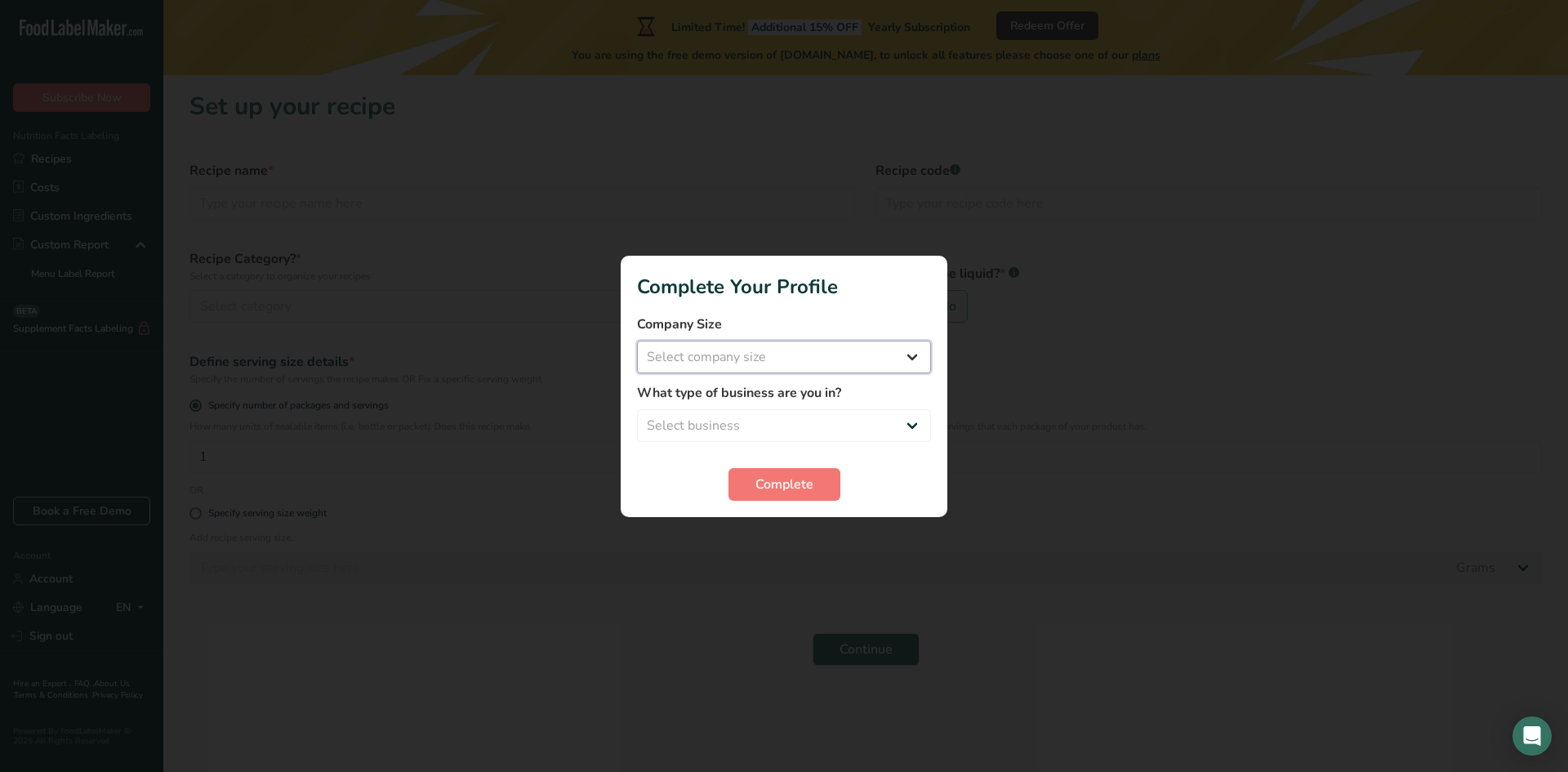
click at [901, 358] on select "Select company size Fewer than 10 Employees 10 to 50 Employees 51 to 500 Employ…" at bounding box center [784, 356] width 294 height 33
select select "1"
click at [637, 341] on select "Select company size Fewer than 10 Employees 10 to 50 Employees 51 to 500 Employ…" at bounding box center [784, 356] width 294 height 33
click at [798, 438] on select "Select business Packaged Food Manufacturer Restaurant & Cafe Bakery Meal Plans …" at bounding box center [784, 425] width 294 height 33
select select "1"
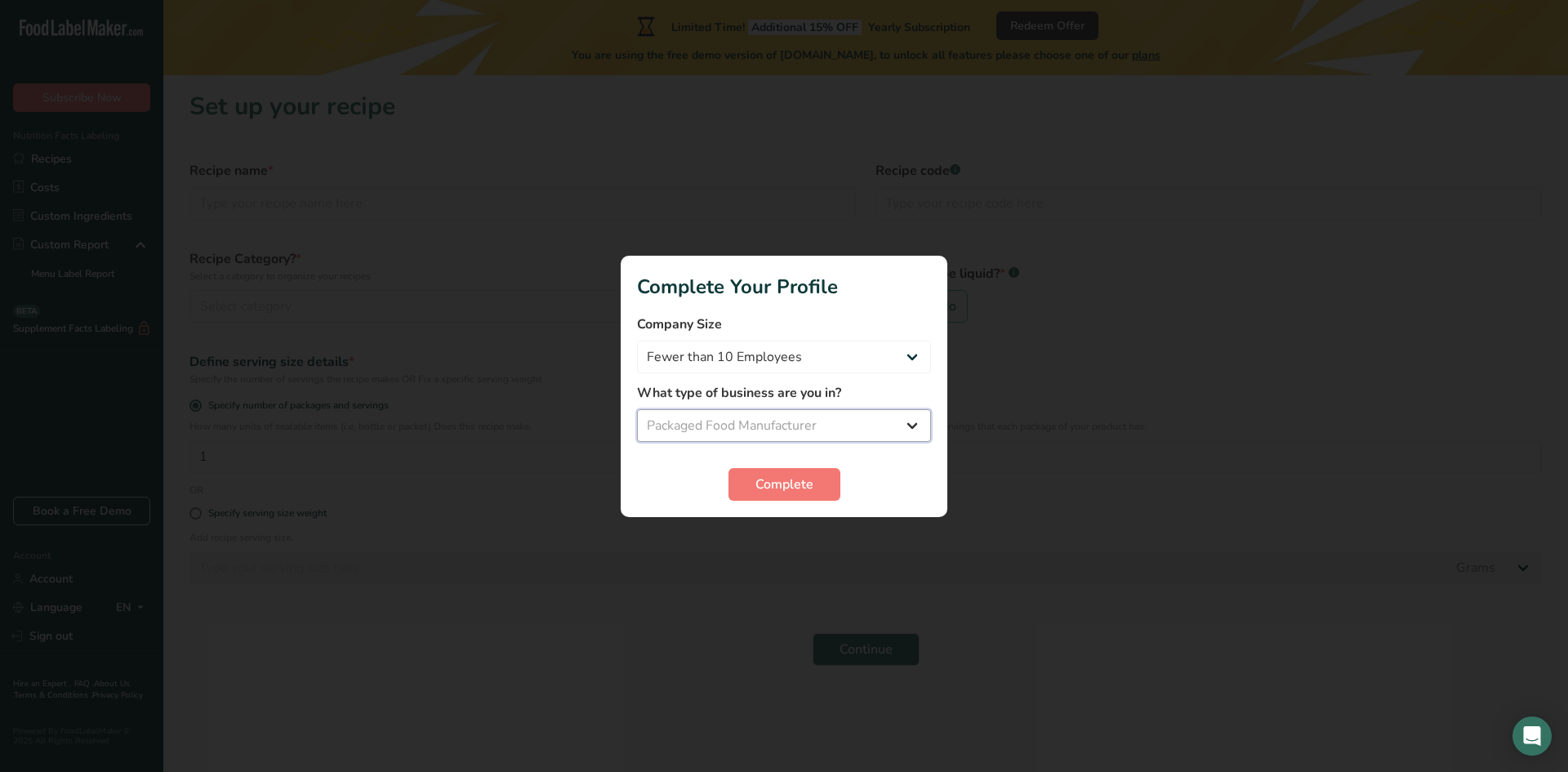
click at [637, 409] on select "Select business Packaged Food Manufacturer Restaurant & Cafe Bakery Meal Plans …" at bounding box center [784, 425] width 294 height 33
click at [789, 497] on button "Complete" at bounding box center [784, 484] width 112 height 33
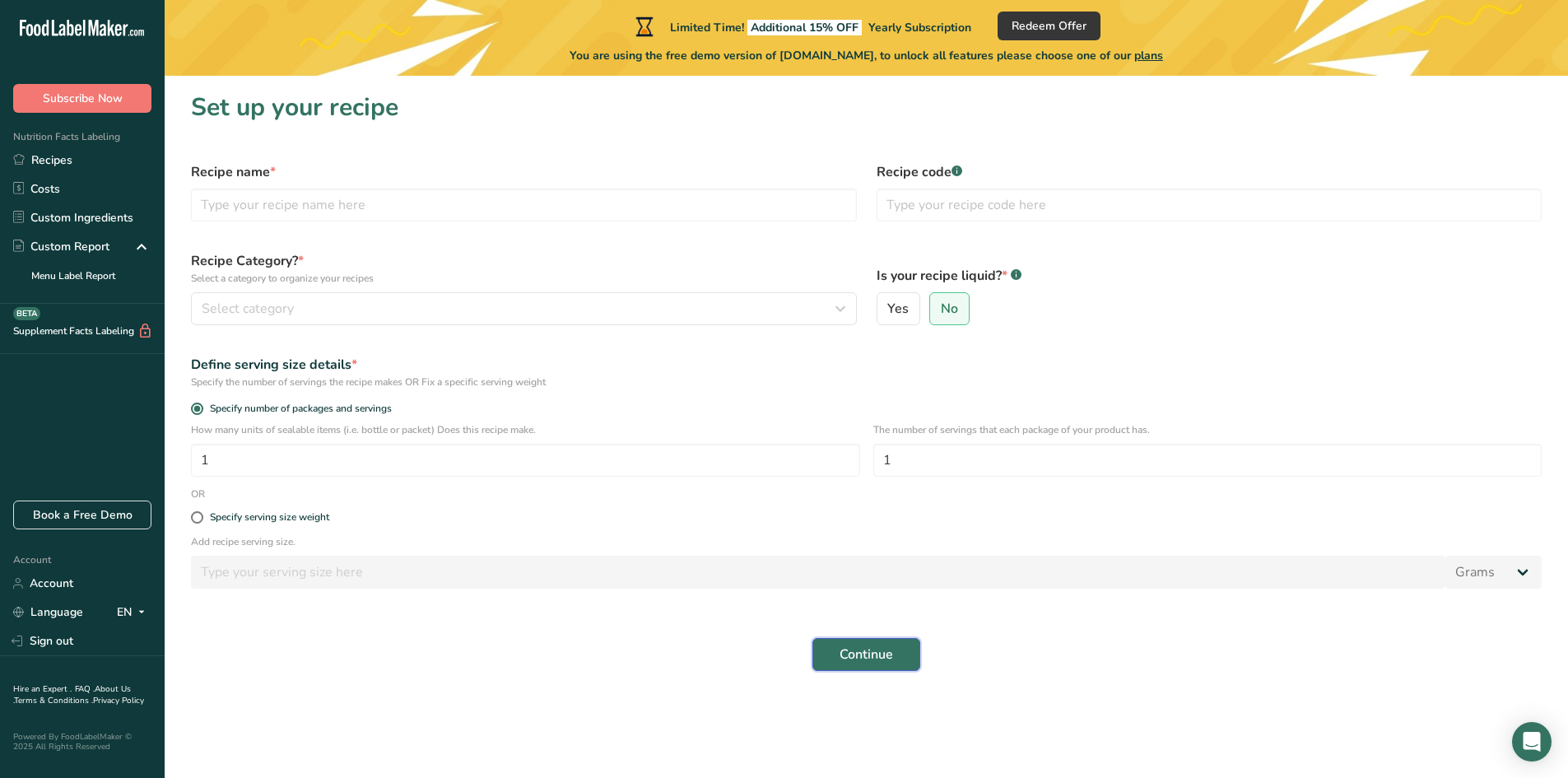
click at [875, 657] on span "Continue" at bounding box center [866, 654] width 54 height 19
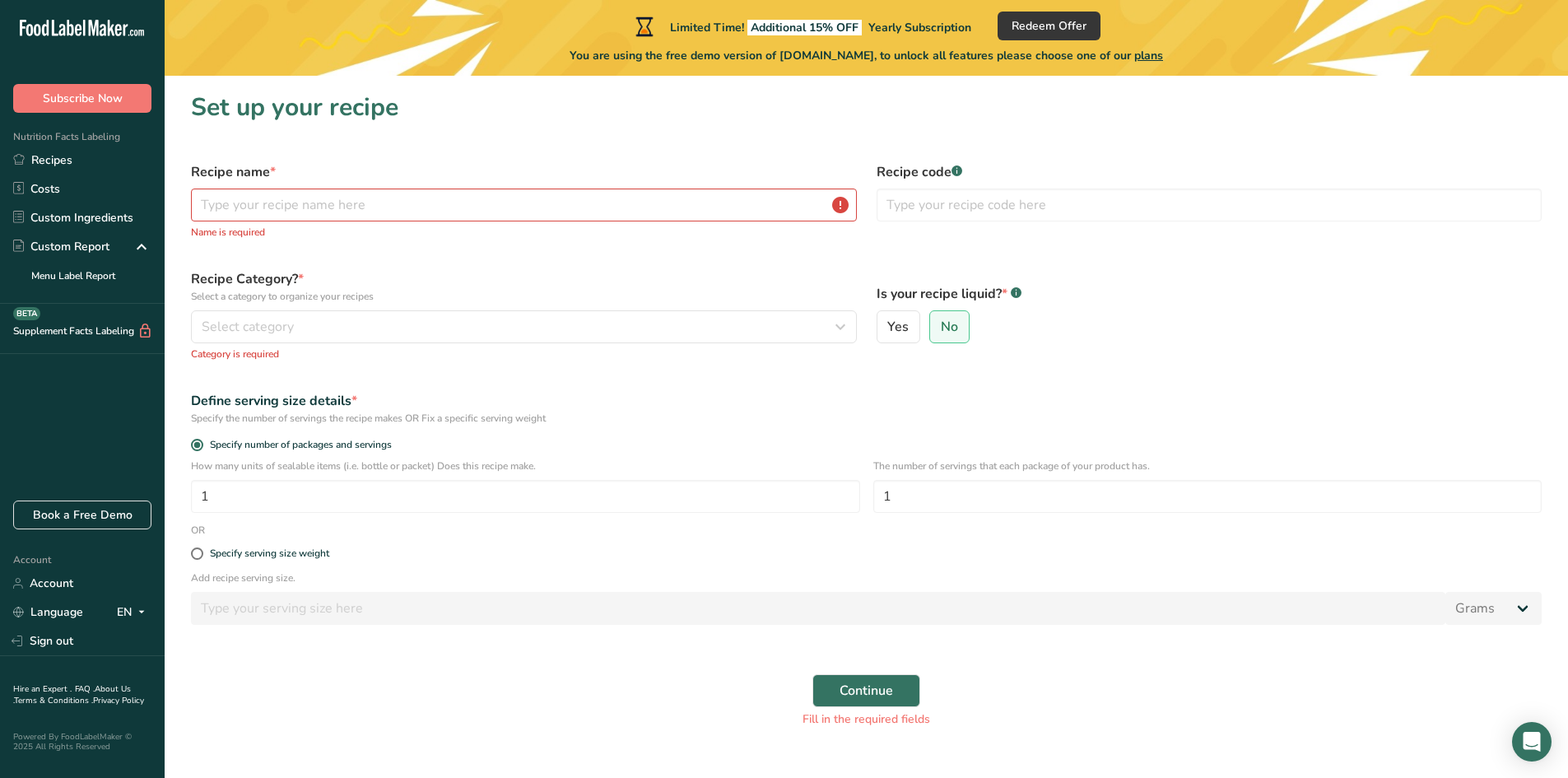
click at [522, 381] on div "Define serving size details * Specify the number of servings the recipe makes O…" at bounding box center [866, 408] width 1370 height 55
click at [314, 216] on input "text" at bounding box center [524, 204] width 666 height 33
